Goal: Task Accomplishment & Management: Manage account settings

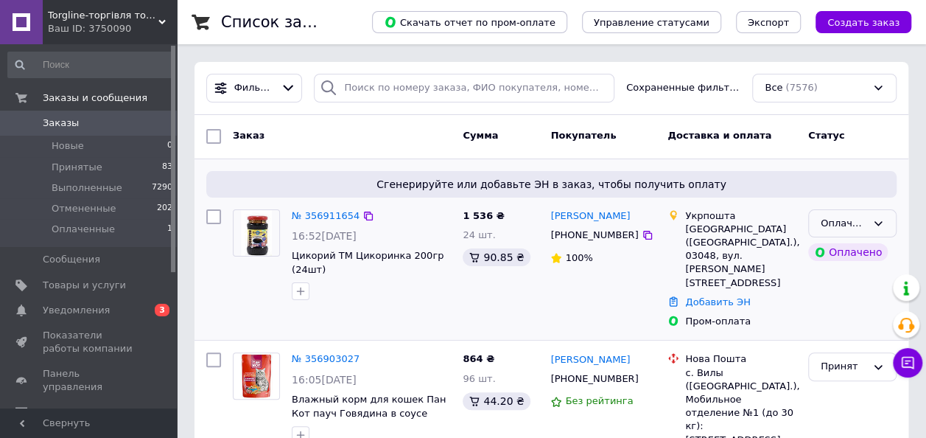
click at [888, 218] on div "Оплаченный" at bounding box center [852, 223] width 88 height 29
click at [872, 242] on li "Принят" at bounding box center [852, 253] width 87 height 27
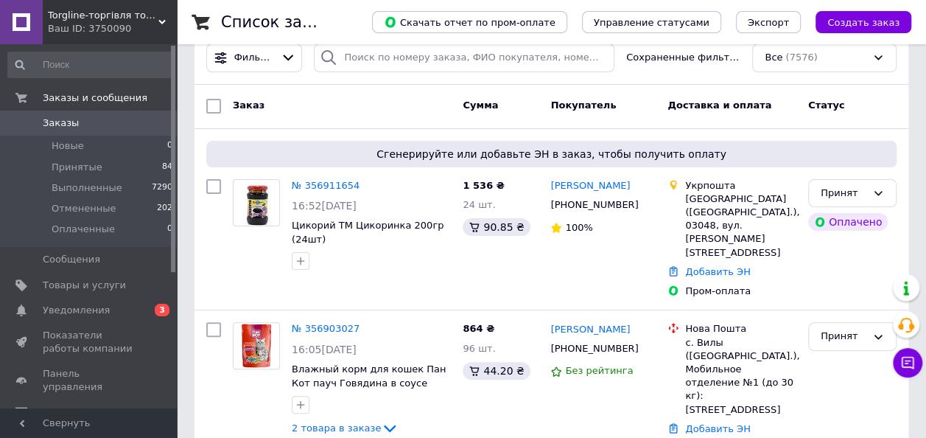
scroll to position [52, 0]
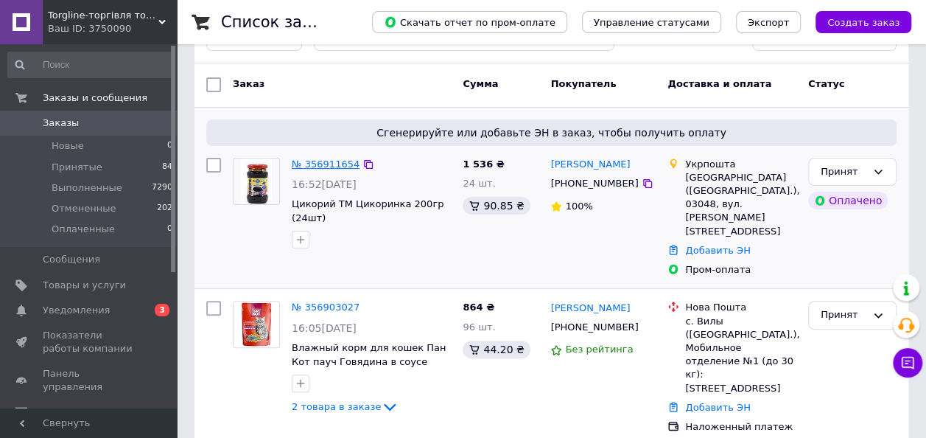
click at [328, 163] on link "№ 356911654" at bounding box center [326, 163] width 68 height 11
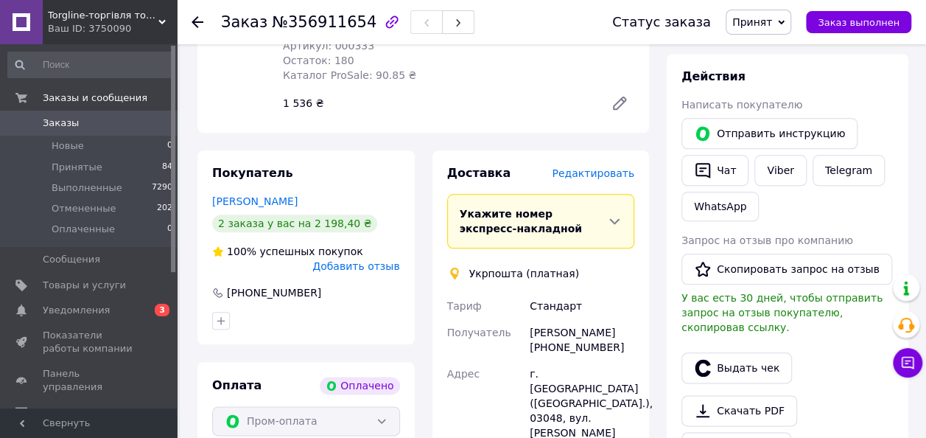
scroll to position [684, 0]
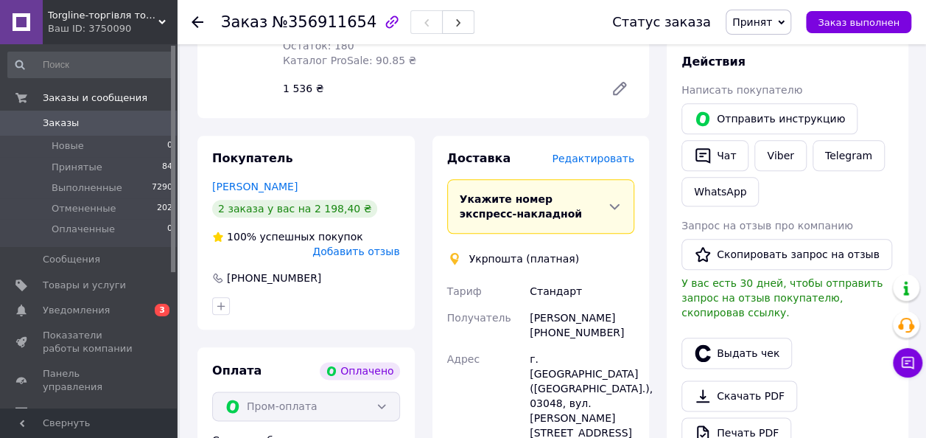
click at [196, 27] on icon at bounding box center [198, 22] width 12 height 12
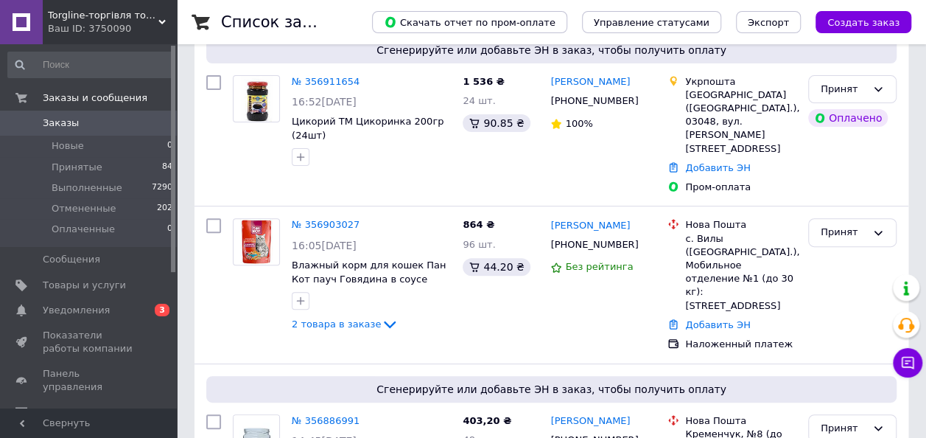
scroll to position [152, 0]
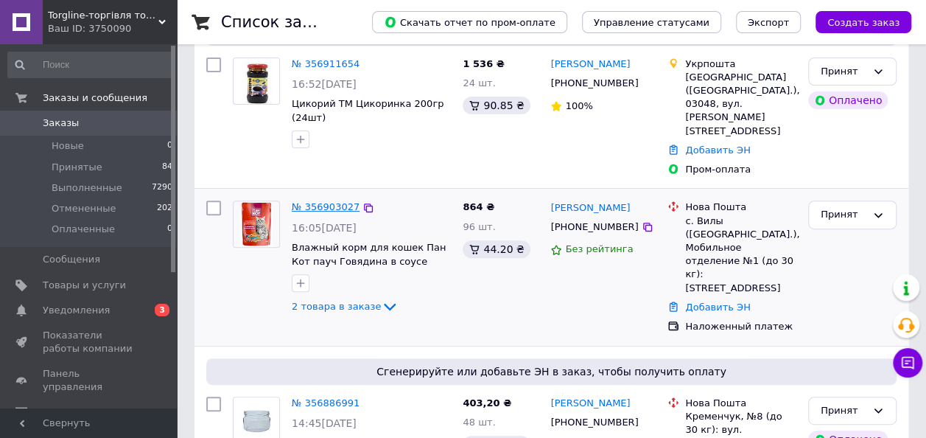
click at [312, 201] on link "№ 356903027" at bounding box center [326, 206] width 68 height 11
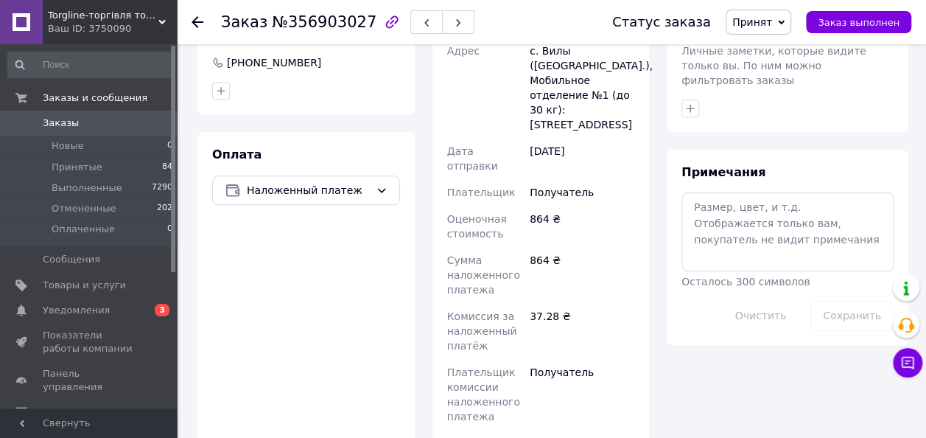
scroll to position [735, 0]
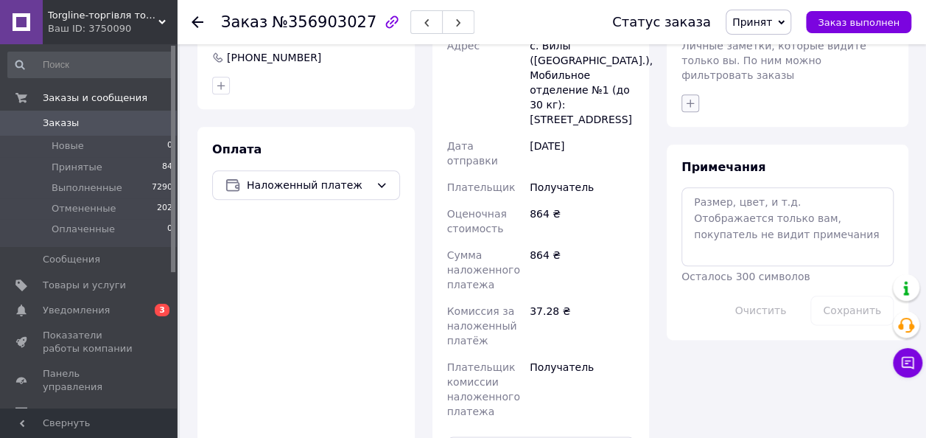
click at [690, 97] on icon "button" at bounding box center [690, 103] width 12 height 12
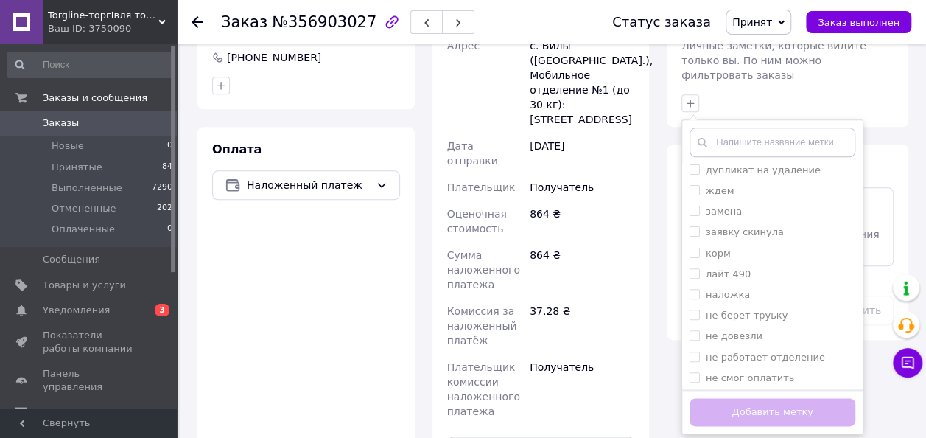
scroll to position [282, 0]
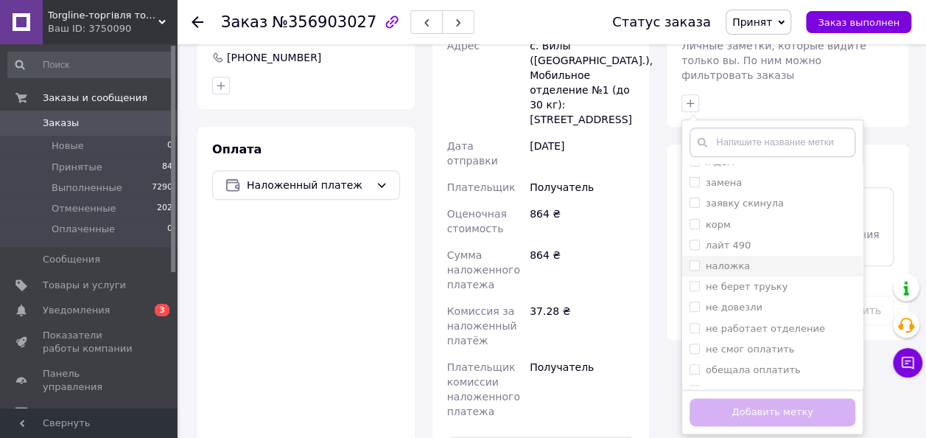
click at [695, 260] on input "наложка" at bounding box center [695, 265] width 10 height 10
checkbox input "true"
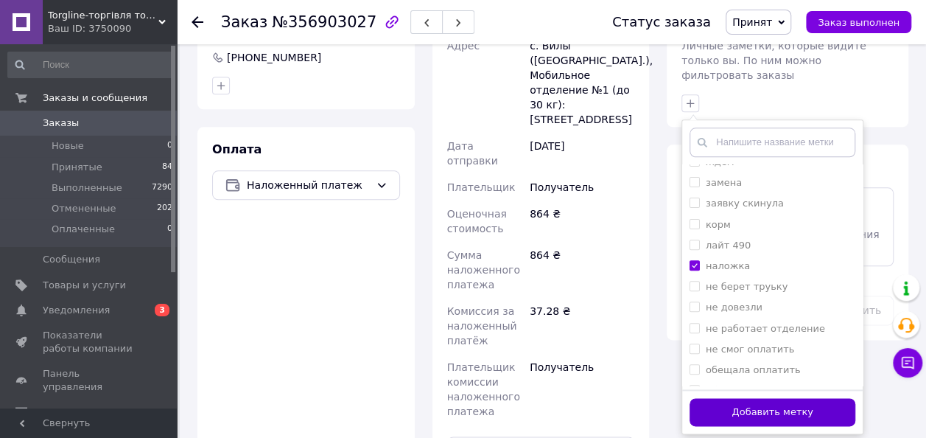
click at [705, 398] on button "Добавить метку" at bounding box center [773, 412] width 166 height 29
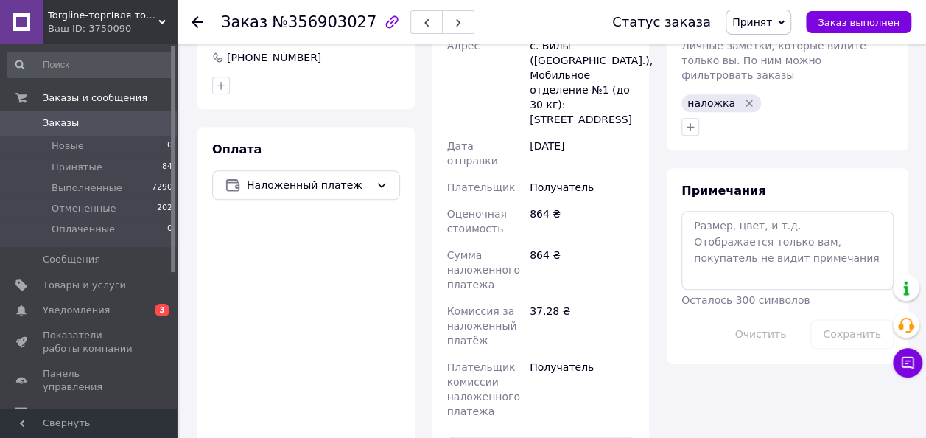
click at [200, 21] on use at bounding box center [198, 22] width 12 height 12
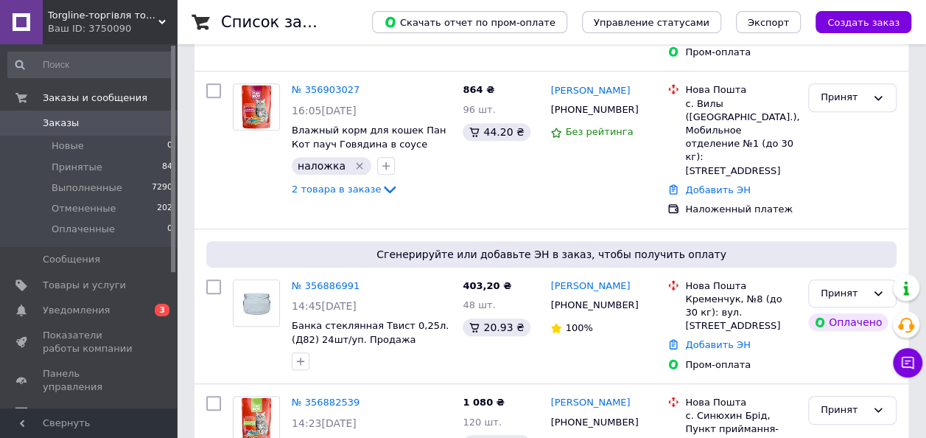
scroll to position [330, 0]
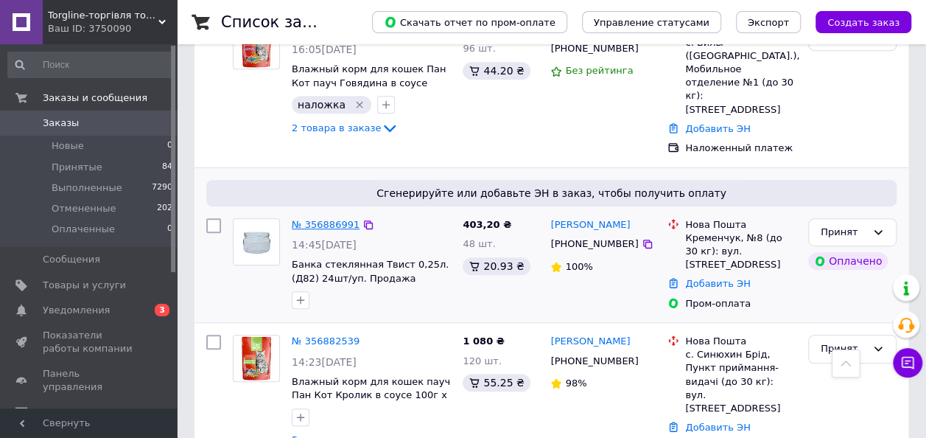
click at [312, 219] on link "№ 356886991" at bounding box center [326, 224] width 68 height 11
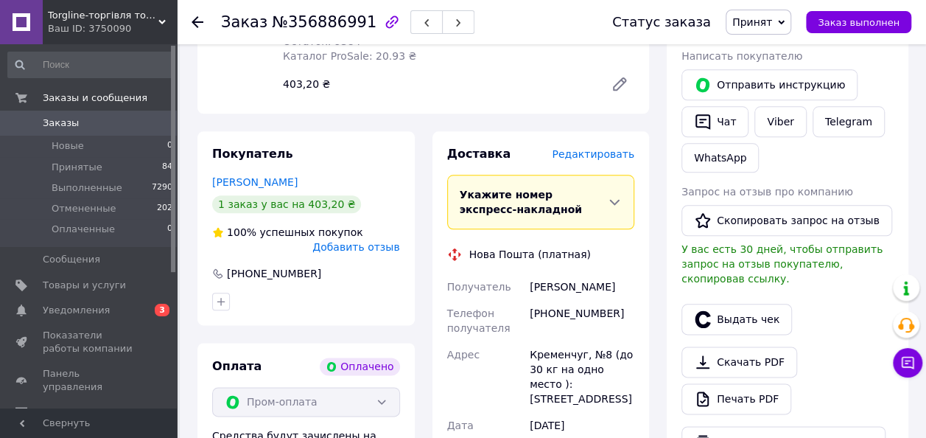
scroll to position [715, 0]
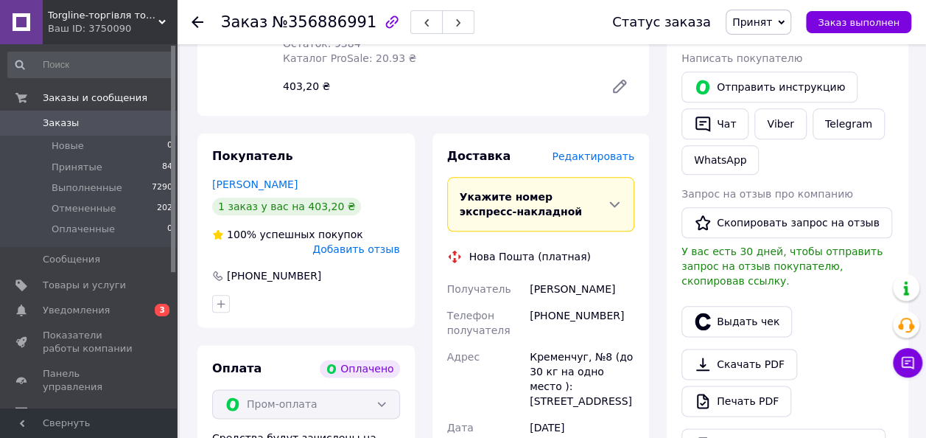
click at [196, 21] on icon at bounding box center [198, 22] width 12 height 12
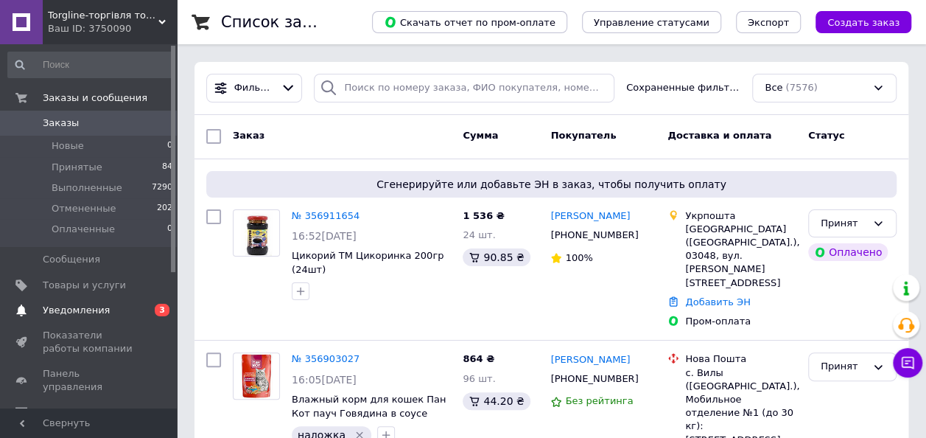
click at [79, 311] on span "Уведомления" at bounding box center [76, 310] width 67 height 13
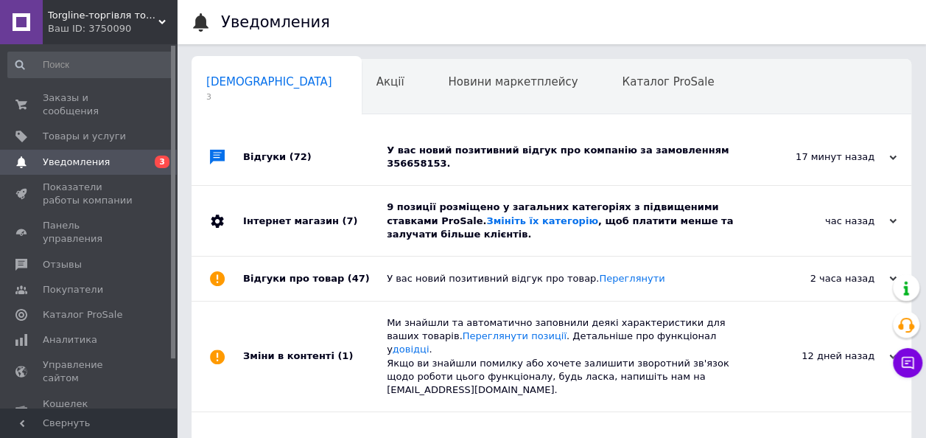
scroll to position [0, 7]
click at [486, 215] on link "Змініть їх категорію" at bounding box center [541, 220] width 111 height 11
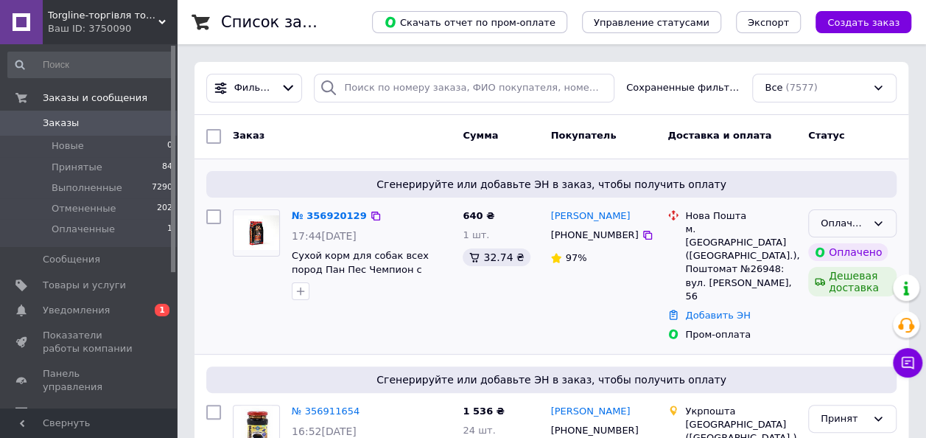
click at [878, 217] on icon at bounding box center [878, 223] width 12 height 12
click at [857, 248] on li "Принят" at bounding box center [852, 253] width 87 height 27
click at [56, 309] on span "Уведомления" at bounding box center [76, 310] width 67 height 13
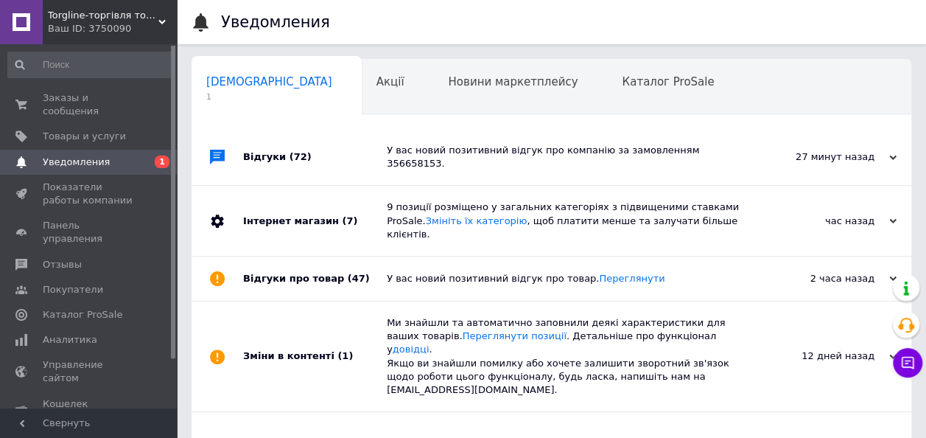
scroll to position [0, 7]
click at [600, 107] on div "Каталог ProSale 0" at bounding box center [668, 88] width 136 height 56
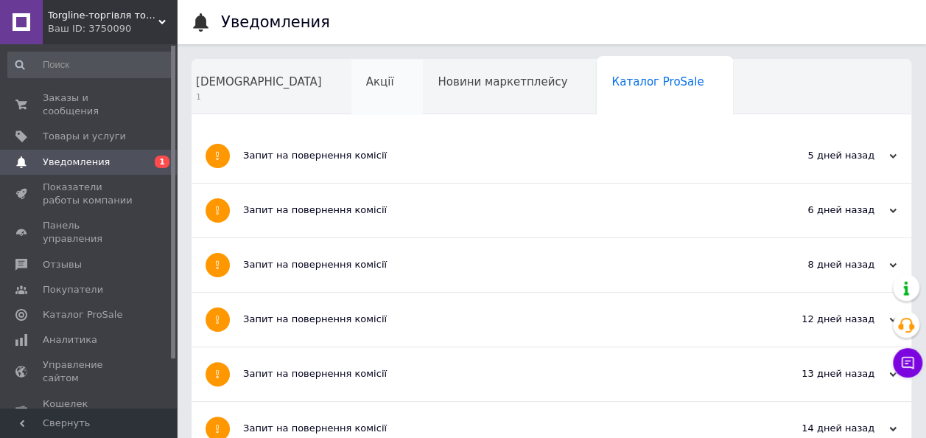
click at [351, 106] on div "Акції" at bounding box center [387, 88] width 72 height 56
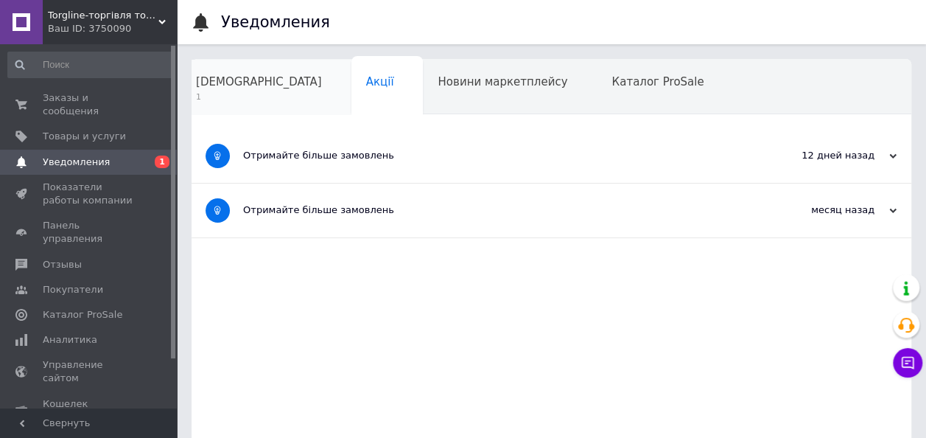
click at [242, 94] on span "1" at bounding box center [259, 96] width 126 height 11
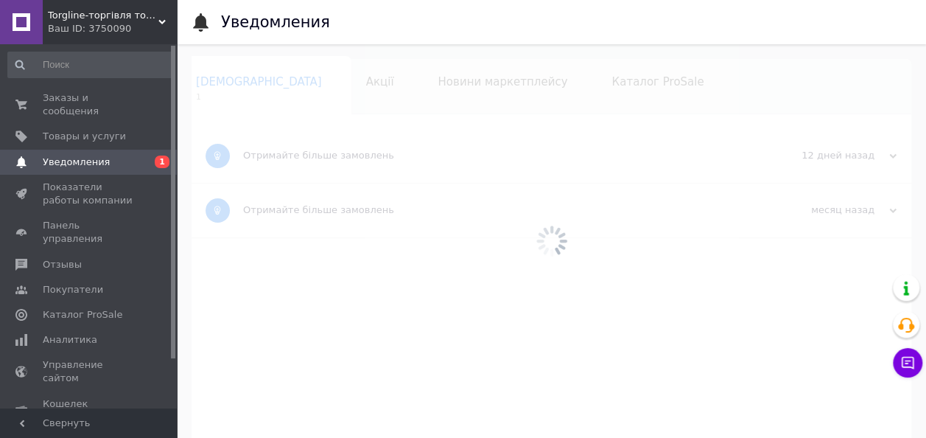
scroll to position [0, 7]
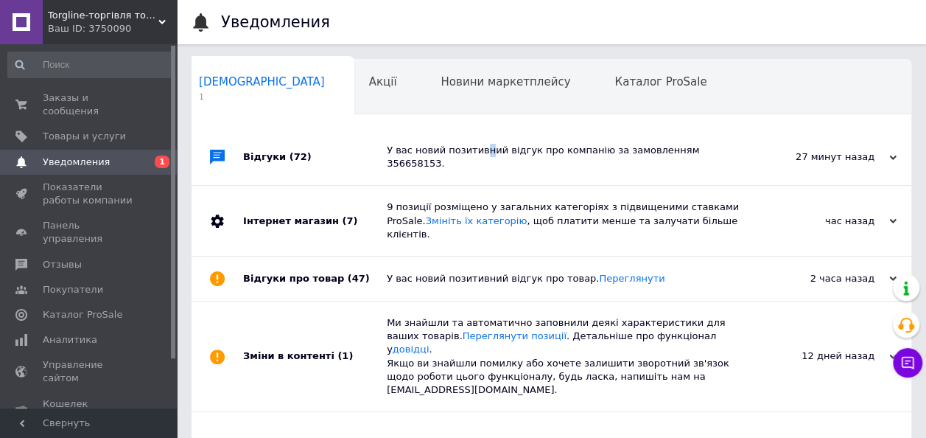
click at [480, 154] on div "У вас новий позитивний відгук про компанію за замовленням 356658153." at bounding box center [568, 157] width 362 height 27
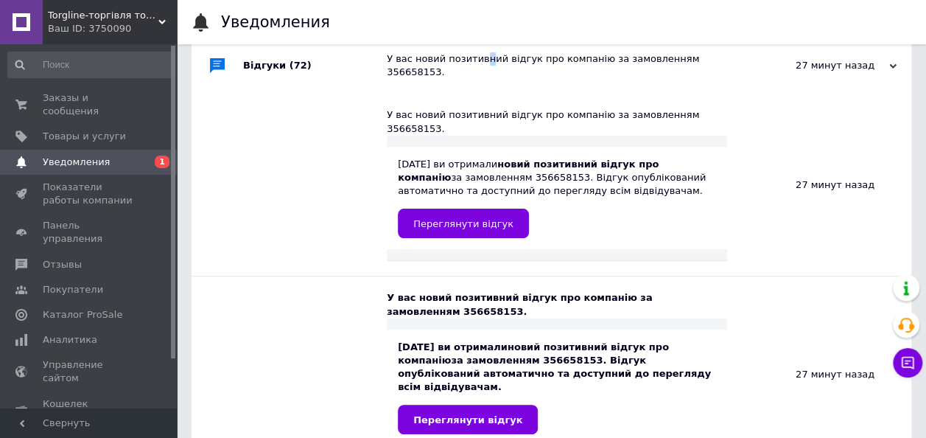
scroll to position [243, 0]
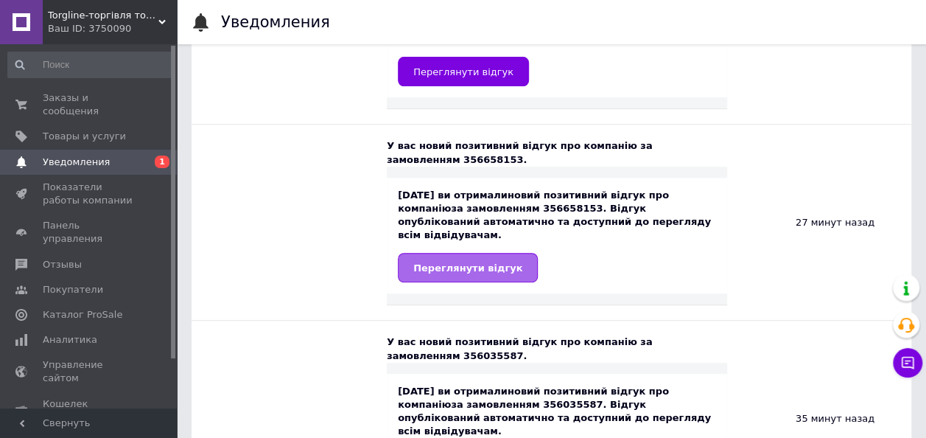
click at [504, 253] on link "Переглянути відгук" at bounding box center [468, 267] width 140 height 29
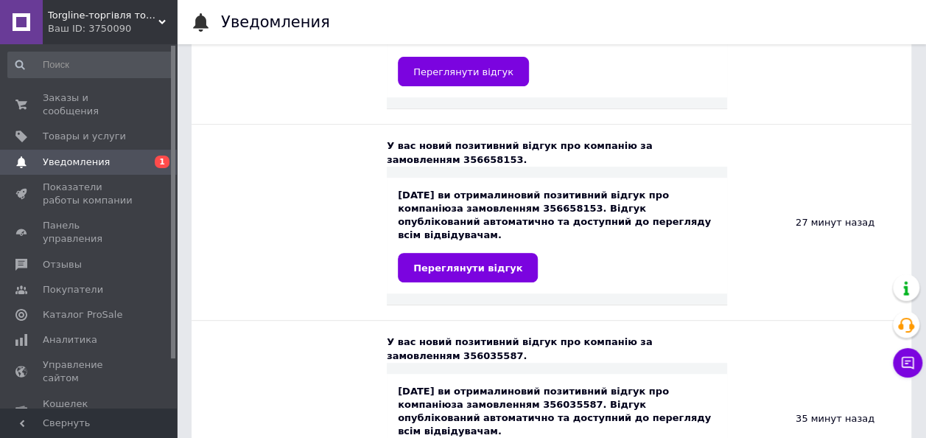
scroll to position [0, 0]
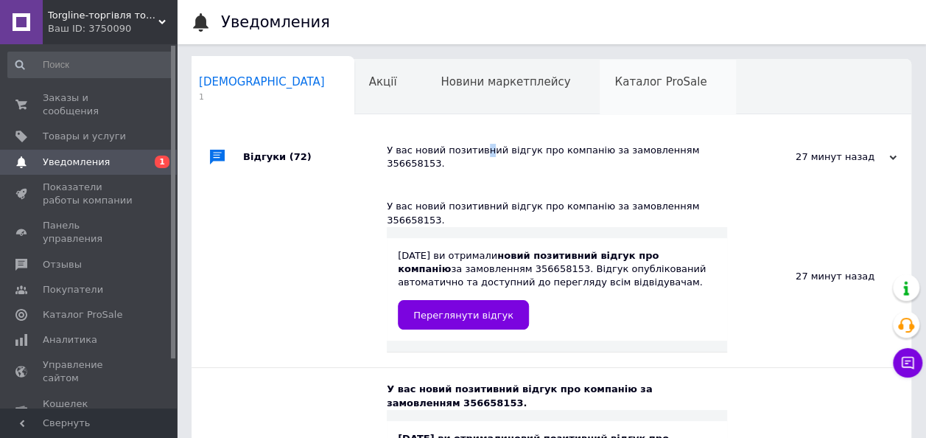
click at [600, 102] on div "Каталог ProSale" at bounding box center [668, 88] width 136 height 56
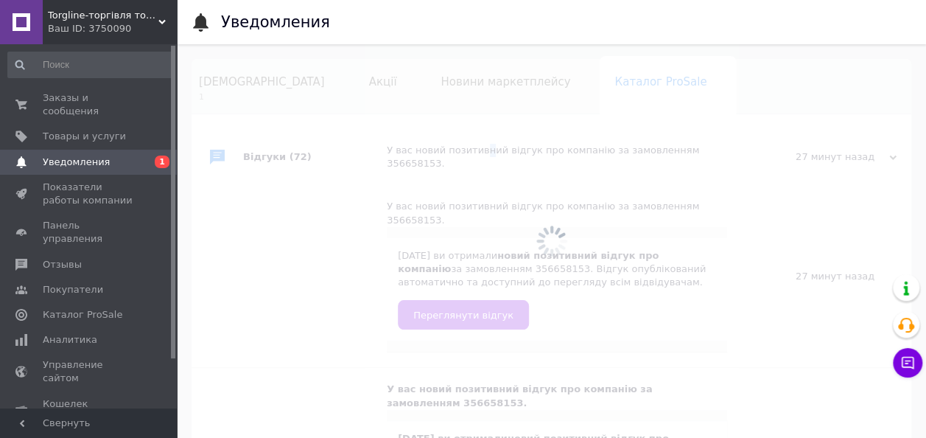
scroll to position [0, 10]
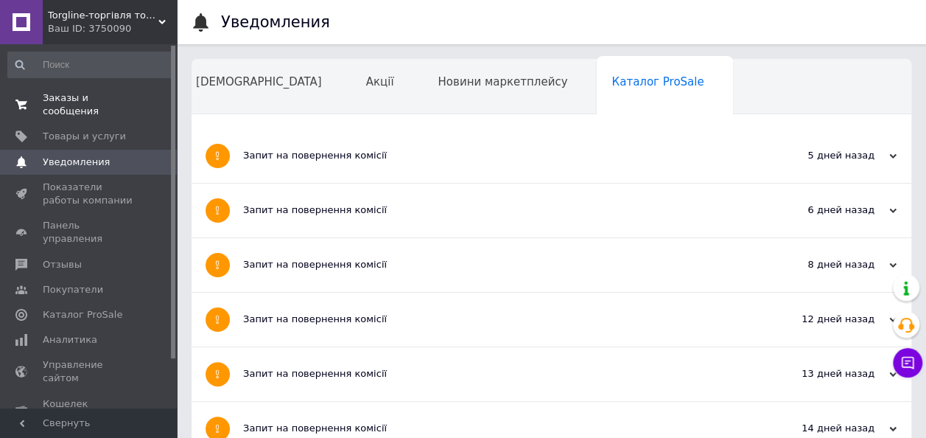
click at [81, 96] on span "Заказы и сообщения" at bounding box center [90, 104] width 94 height 27
